Goal: Task Accomplishment & Management: Manage account settings

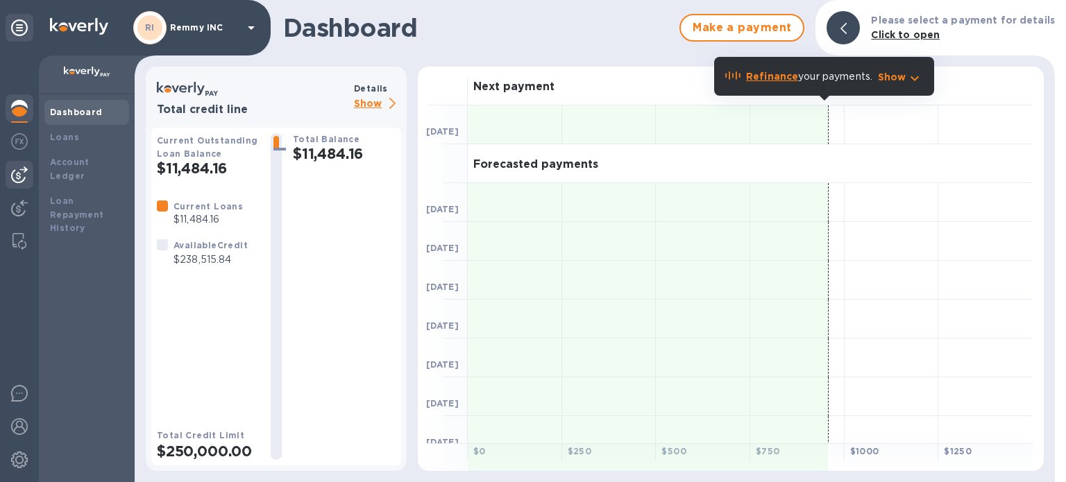
click at [23, 174] on img at bounding box center [19, 175] width 17 height 17
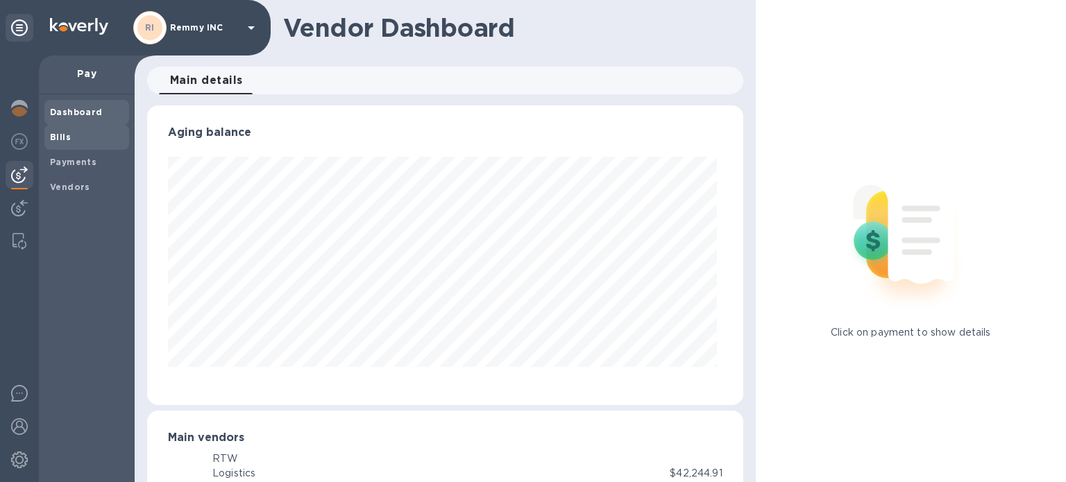
click at [69, 137] on span "Bills" at bounding box center [87, 137] width 74 height 14
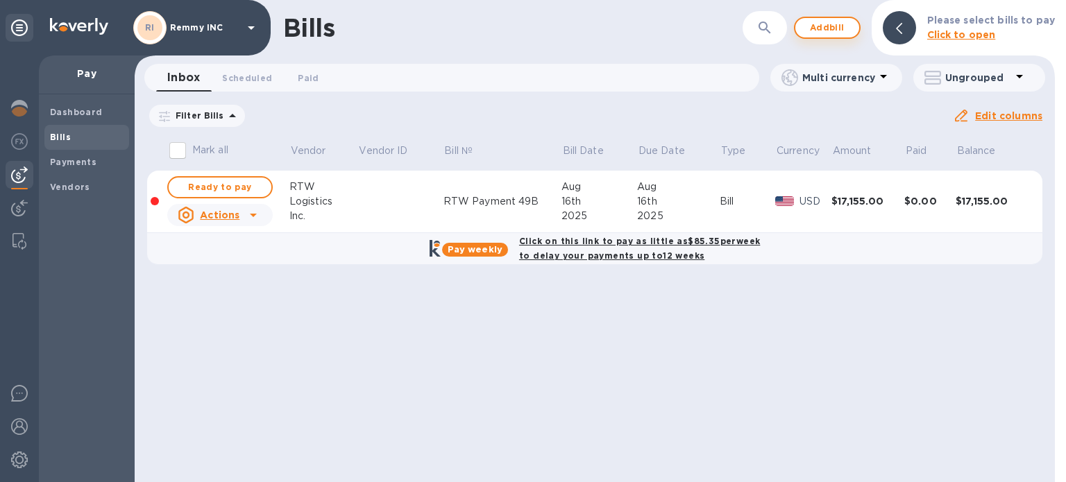
click at [809, 33] on span "Add bill" at bounding box center [828, 27] width 42 height 17
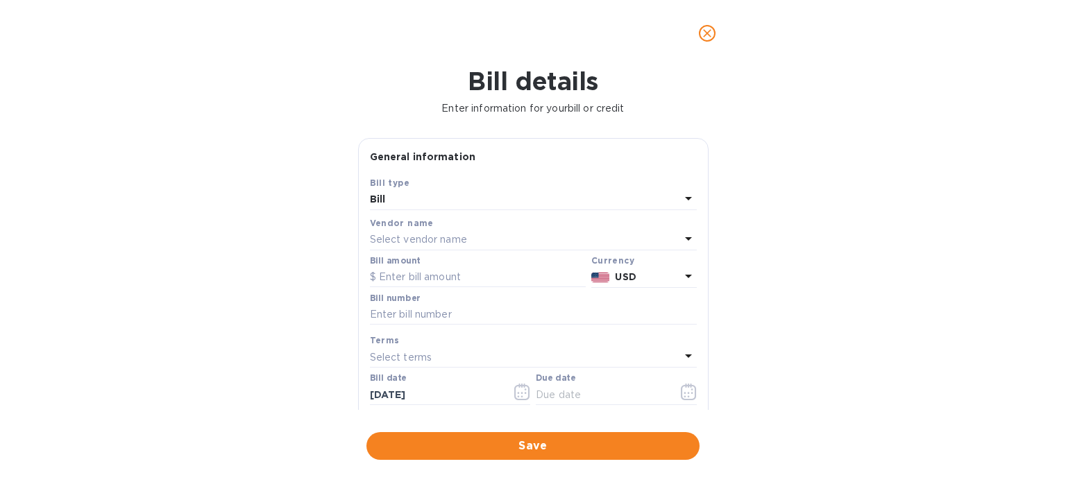
click at [430, 242] on p "Select vendor name" at bounding box center [418, 240] width 97 height 15
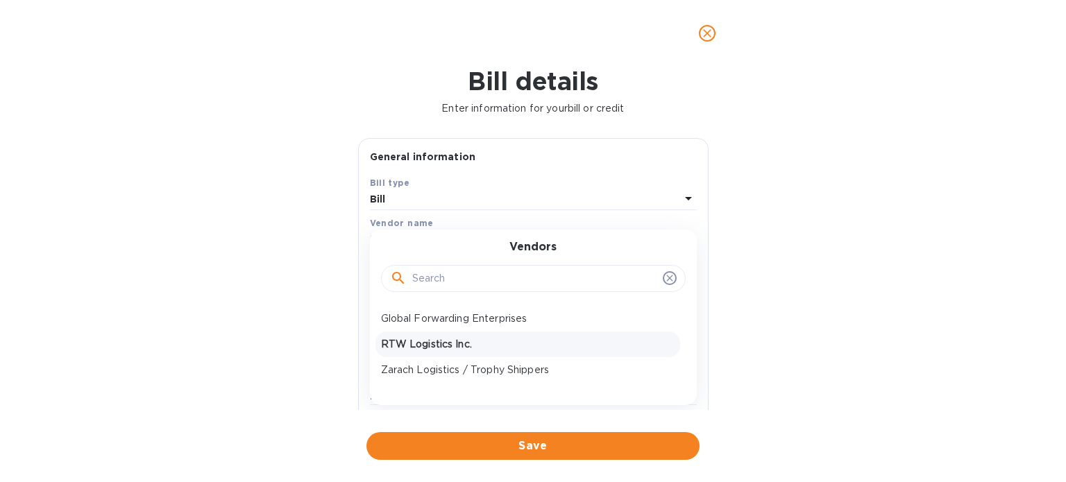
click at [425, 346] on p "RTW Logistics Inc." at bounding box center [528, 344] width 294 height 15
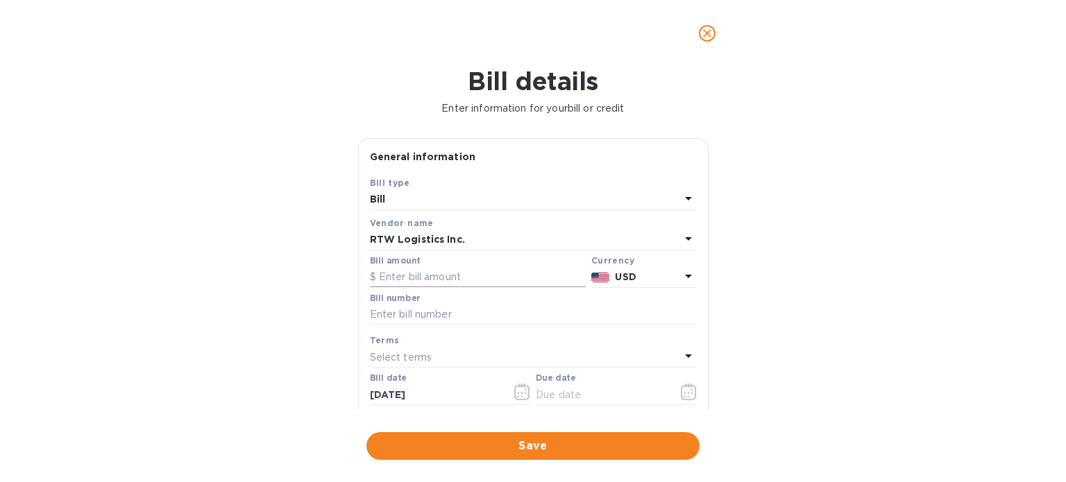
click at [422, 274] on input "text" at bounding box center [478, 277] width 216 height 21
paste input "34,941.66"
type input "34,941.66"
click at [421, 317] on input "text" at bounding box center [533, 315] width 327 height 21
type input "RTW Payment 54"
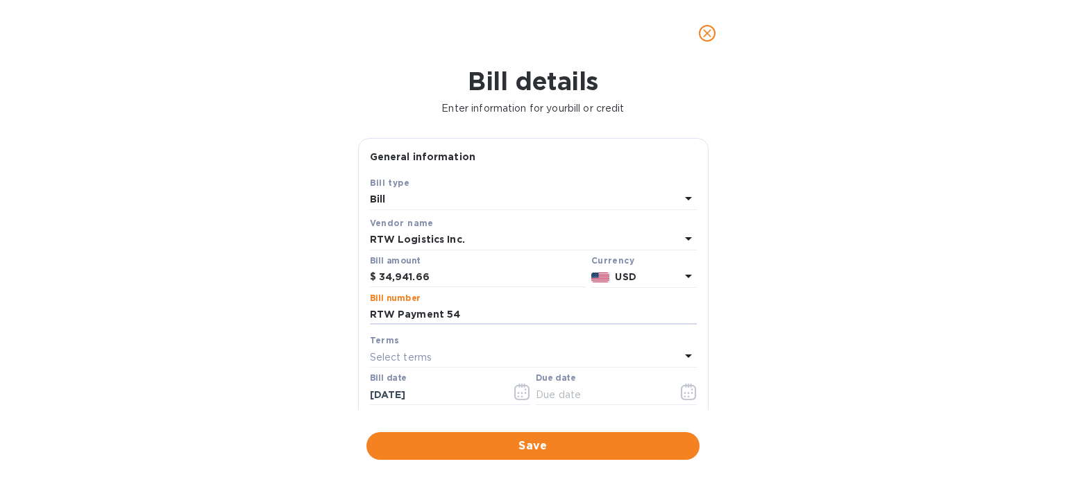
click at [503, 357] on div "Select terms" at bounding box center [525, 357] width 310 height 19
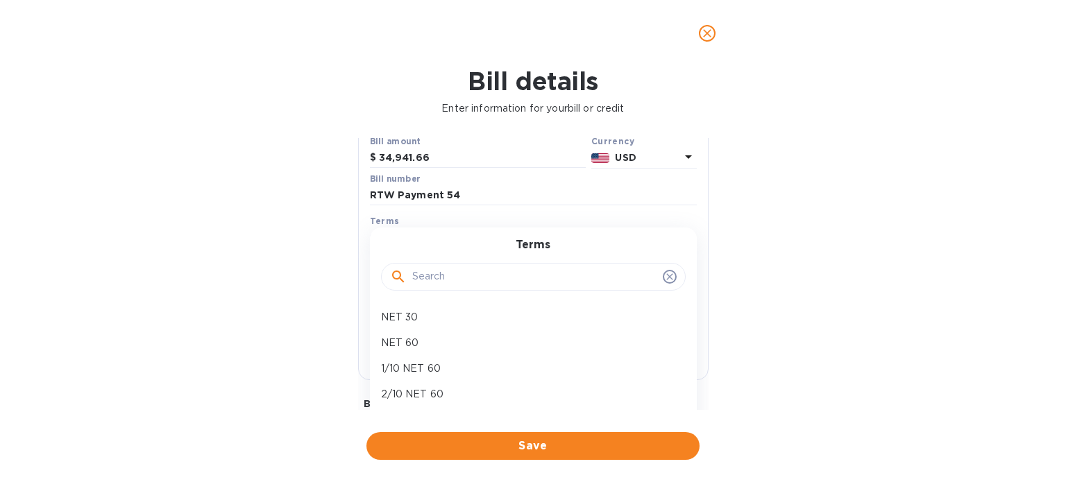
scroll to position [249, 0]
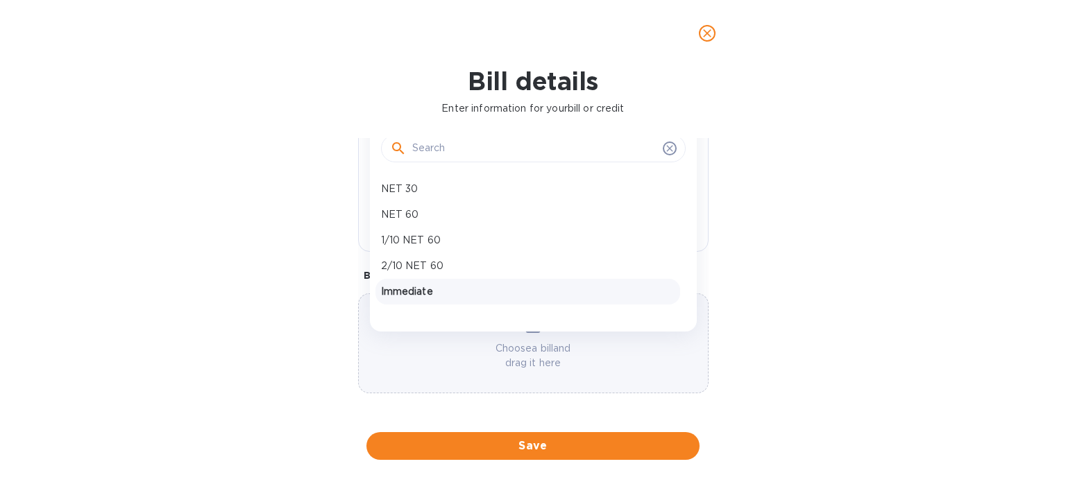
click at [469, 292] on p "Immediate" at bounding box center [528, 292] width 294 height 15
type input "[DATE]"
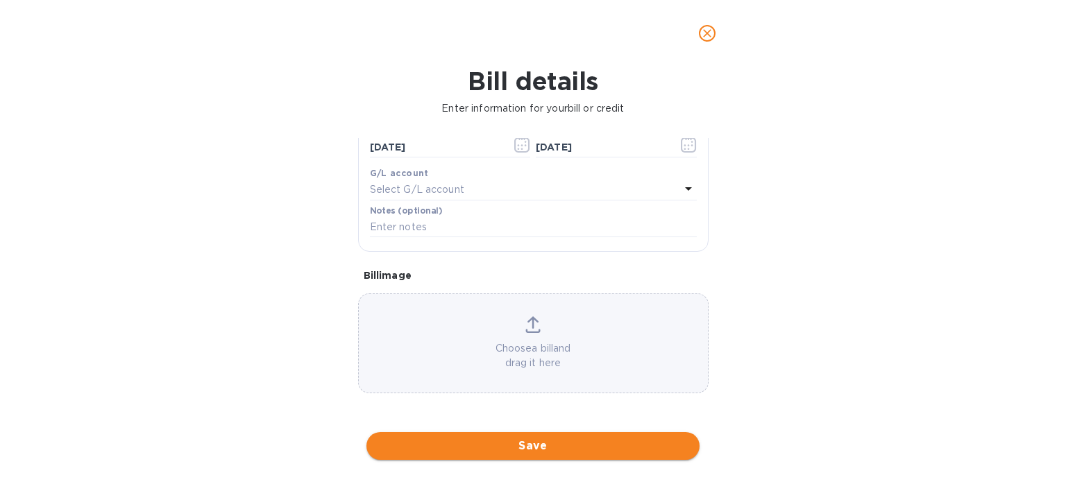
click at [544, 451] on span "Save" at bounding box center [533, 446] width 311 height 17
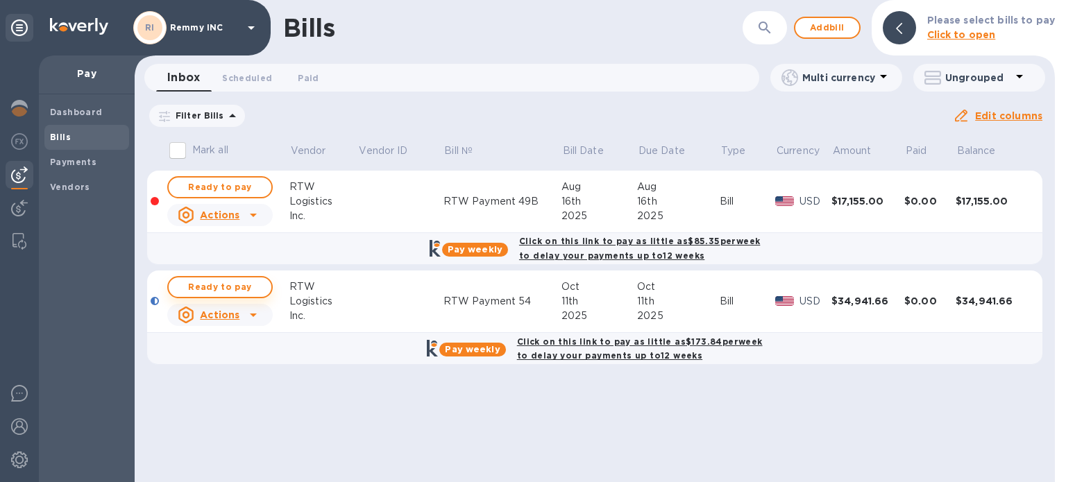
click at [245, 291] on span "Ready to pay" at bounding box center [220, 287] width 81 height 17
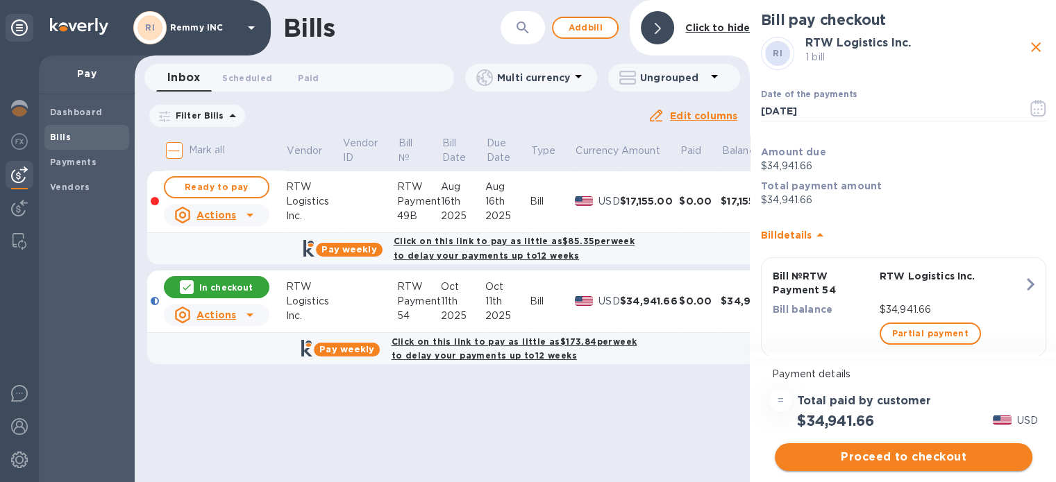
click at [834, 466] on button "Proceed to checkout" at bounding box center [904, 458] width 258 height 28
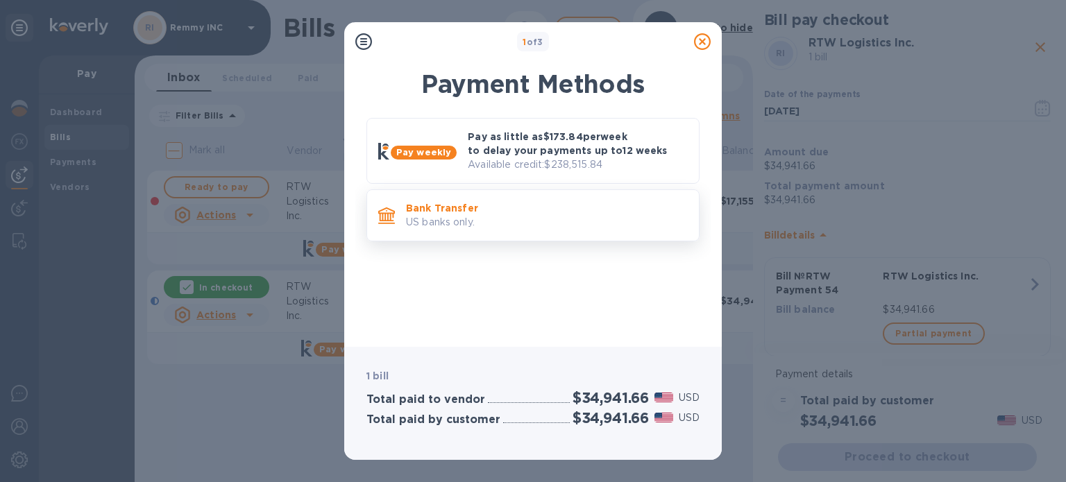
click at [464, 226] on p "US banks only." at bounding box center [547, 222] width 282 height 15
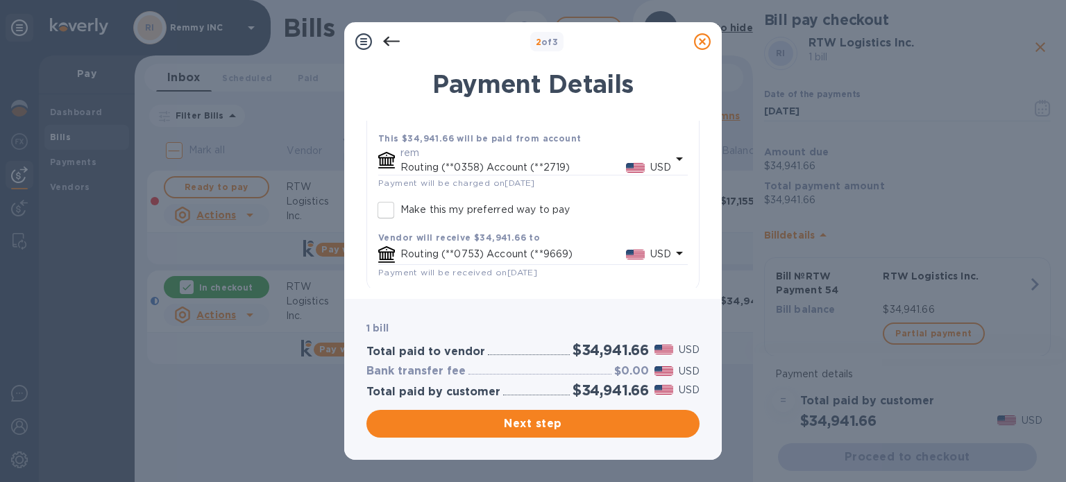
scroll to position [100, 0]
click at [555, 423] on span "Next step" at bounding box center [533, 424] width 311 height 17
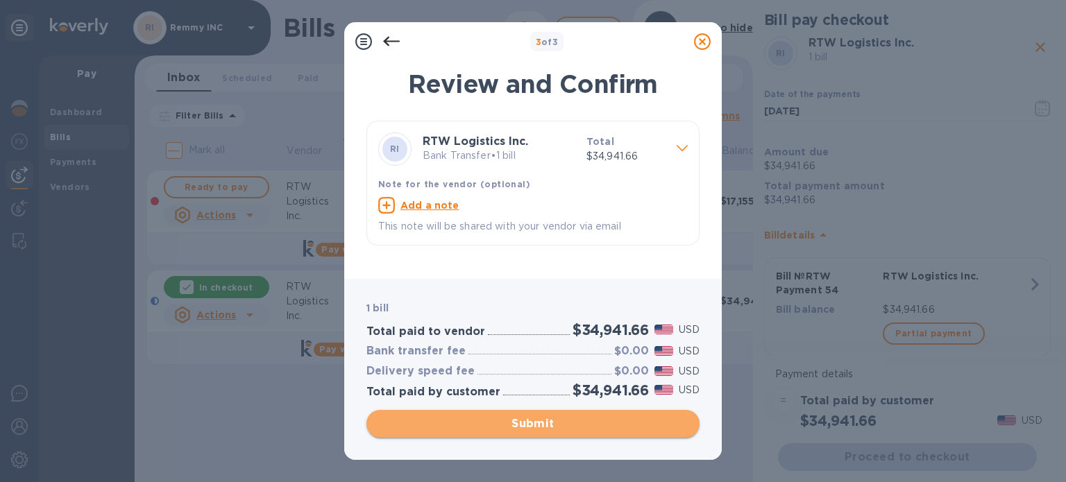
click at [562, 424] on span "Submit" at bounding box center [533, 424] width 311 height 17
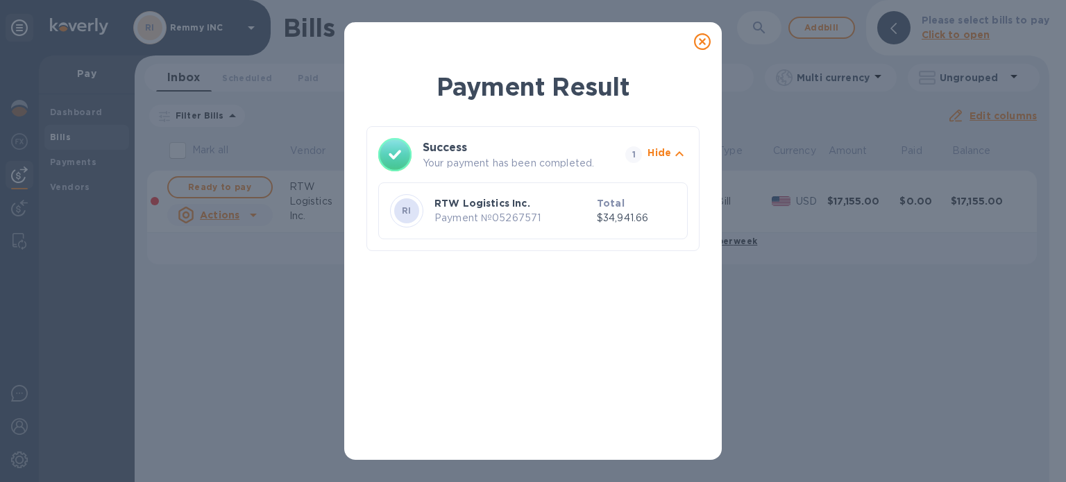
click at [697, 37] on icon at bounding box center [702, 41] width 17 height 17
